Goal: Task Accomplishment & Management: Use online tool/utility

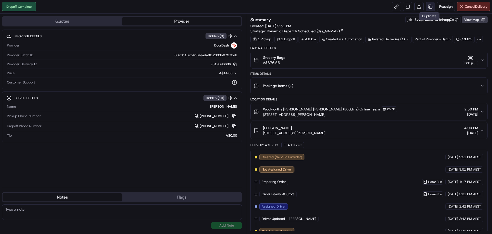
click at [431, 6] on link at bounding box center [430, 6] width 9 height 9
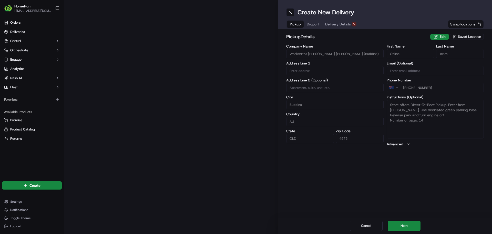
type input "[STREET_ADDRESS][PERSON_NAME]"
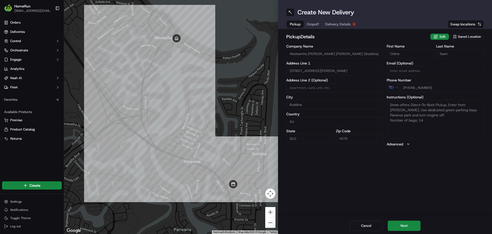
click at [315, 25] on span "Dropoff" at bounding box center [313, 24] width 12 height 5
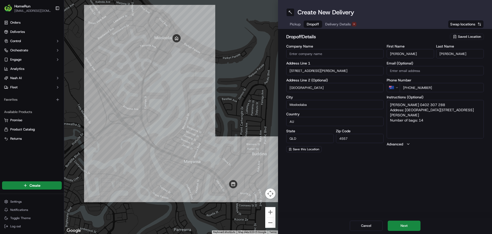
click at [345, 25] on span "Delivery Details" at bounding box center [338, 24] width 26 height 5
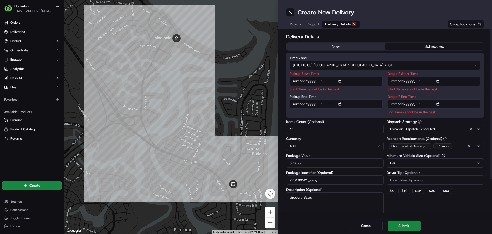
click at [435, 49] on button "scheduled" at bounding box center [434, 47] width 99 height 8
click at [373, 45] on button "now" at bounding box center [336, 47] width 99 height 8
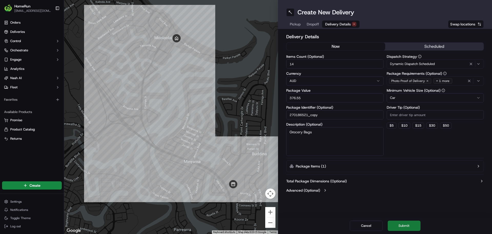
click at [401, 222] on button "Submit" at bounding box center [404, 225] width 33 height 10
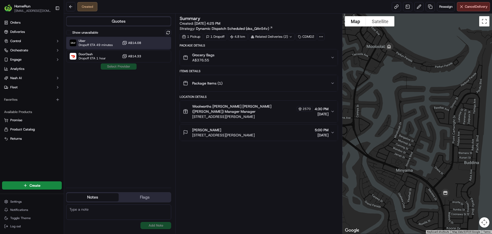
click at [95, 41] on span "Uber" at bounding box center [96, 41] width 34 height 4
click at [130, 65] on button "Assign Provider" at bounding box center [118, 66] width 36 height 6
